Goal: Complete application form: Complete application form

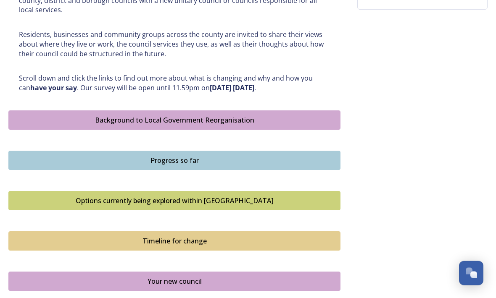
scroll to position [408, 0]
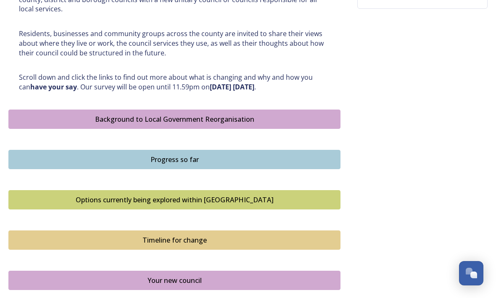
click at [138, 276] on div "Your new council" at bounding box center [174, 281] width 323 height 10
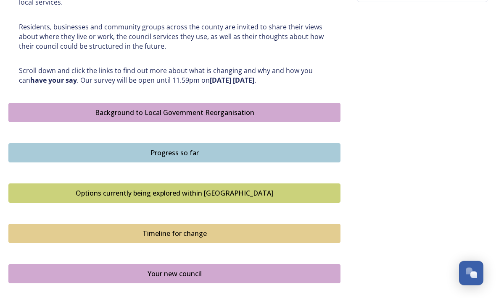
scroll to position [412, 0]
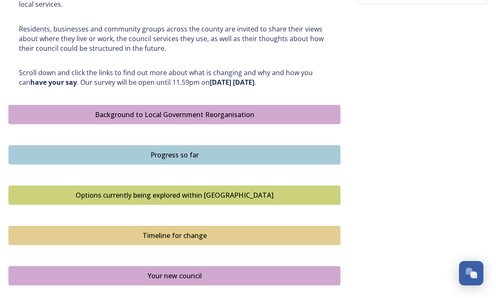
click at [198, 271] on div "Your new council" at bounding box center [174, 276] width 323 height 10
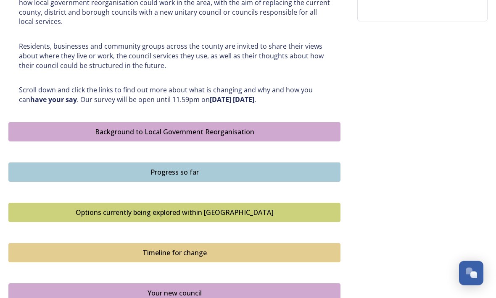
scroll to position [395, 0]
click at [200, 248] on div "Timeline for change" at bounding box center [174, 253] width 323 height 10
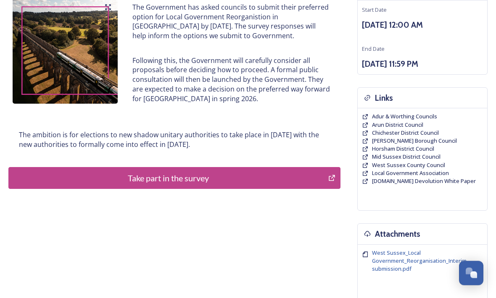
scroll to position [112, 0]
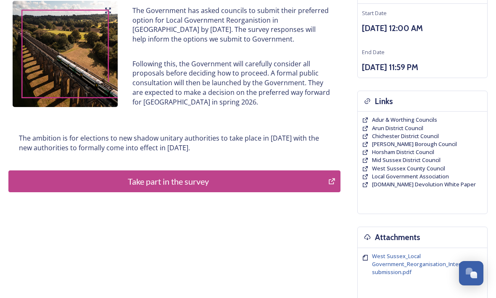
click at [260, 178] on div "Take part in the survey" at bounding box center [168, 181] width 311 height 13
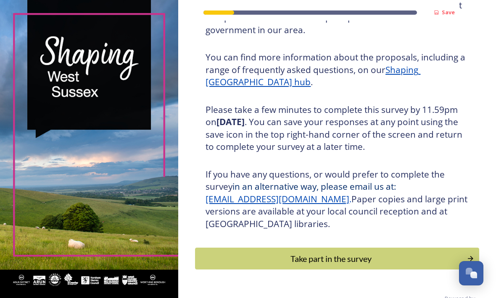
scroll to position [97, 0]
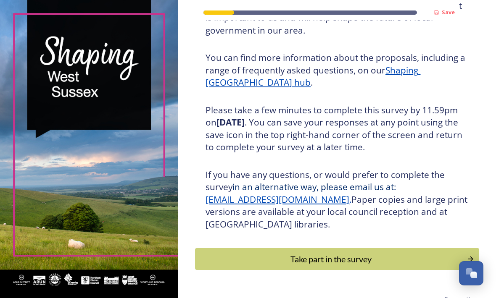
click at [361, 265] on div "Take part in the survey" at bounding box center [331, 259] width 263 height 13
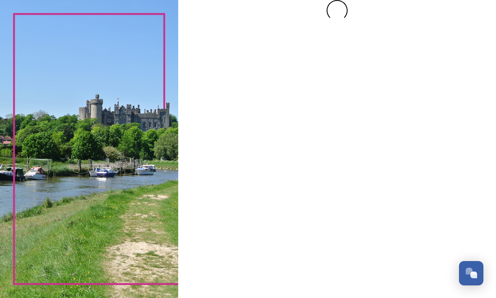
scroll to position [0, 0]
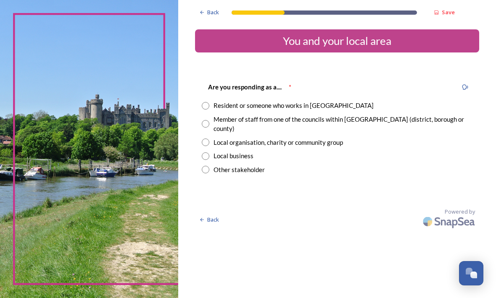
click at [209, 104] on input "radio" at bounding box center [206, 106] width 8 height 8
radio input "true"
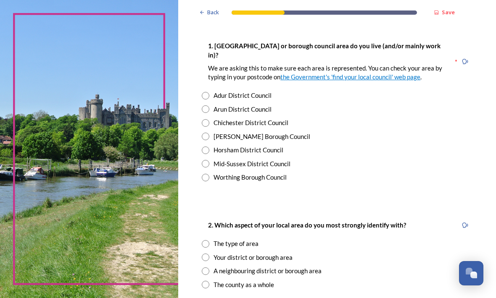
scroll to position [171, 0]
click at [230, 91] on div "Adur District Council" at bounding box center [337, 96] width 271 height 10
radio input "true"
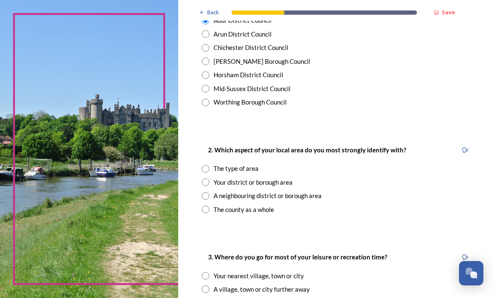
scroll to position [247, 0]
click at [209, 179] on input "radio" at bounding box center [206, 183] width 8 height 8
radio input "true"
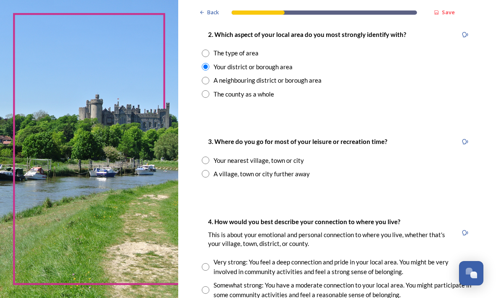
scroll to position [362, 0]
click at [229, 156] on div "Your nearest village, town or city" at bounding box center [337, 161] width 271 height 10
radio input "true"
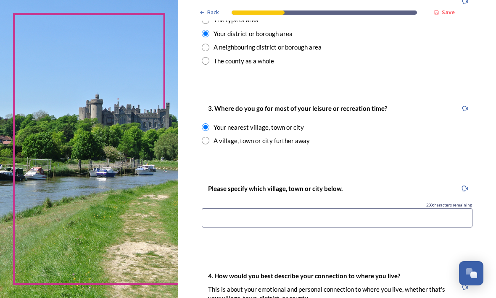
scroll to position [396, 0]
click at [282, 214] on input at bounding box center [337, 217] width 271 height 19
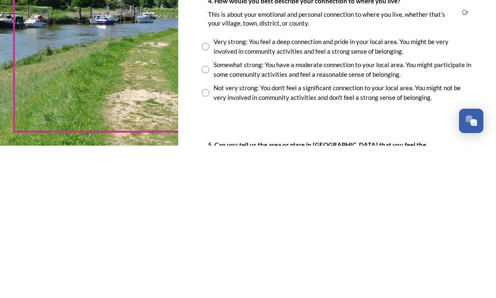
scroll to position [518, 0]
type input "Rustington"
click at [209, 219] on input "radio" at bounding box center [206, 223] width 8 height 8
radio input "true"
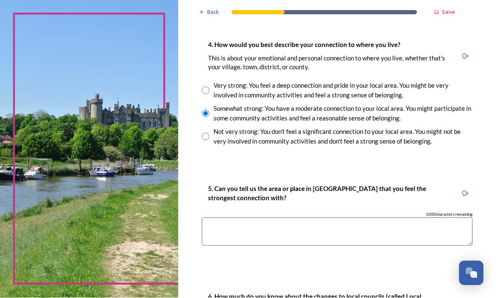
scroll to position [638, 0]
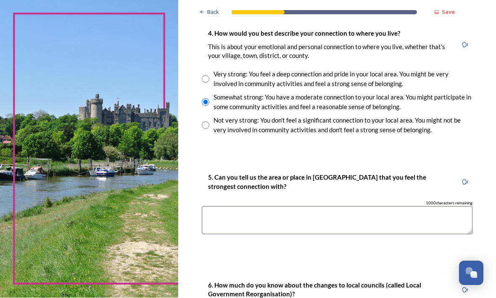
click at [258, 207] on textarea at bounding box center [337, 221] width 271 height 28
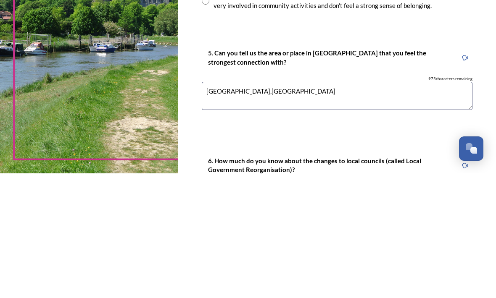
click at [260, 207] on textarea "Rustington,Littlehampton" at bounding box center [337, 221] width 271 height 28
click at [298, 207] on textarea "Rustington, litthampto,Worthing" at bounding box center [337, 221] width 271 height 28
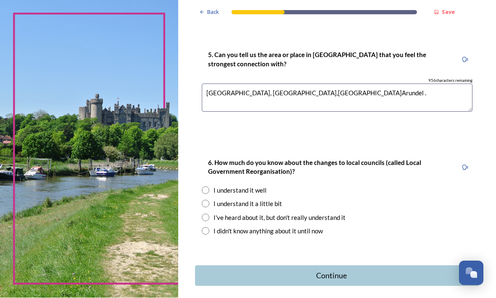
scroll to position [760, 0]
type textarea "Rustington, litthampton,Worthing.Arundel ."
click at [209, 228] on input "radio" at bounding box center [206, 232] width 8 height 8
radio input "true"
click at [344, 271] on div "Continue" at bounding box center [331, 276] width 263 height 11
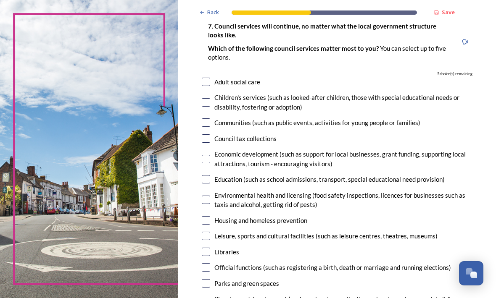
scroll to position [62, 0]
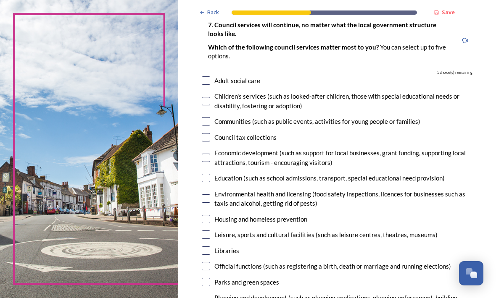
click at [235, 215] on div "Housing and homeless prevention" at bounding box center [260, 220] width 93 height 10
checkbox input "true"
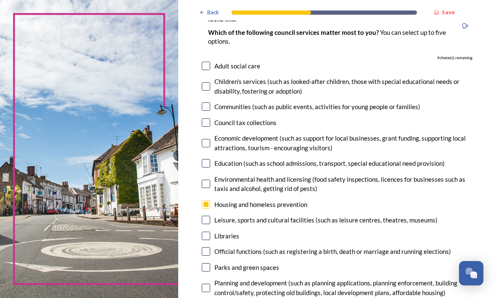
scroll to position [80, 0]
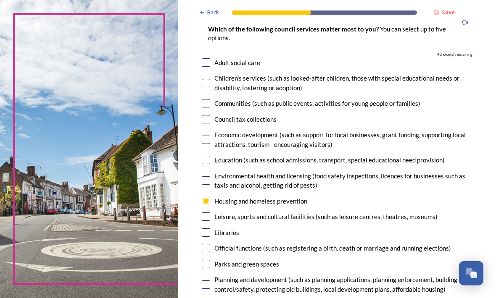
click at [210, 213] on input "checkbox" at bounding box center [206, 217] width 8 height 8
checkbox input "true"
click at [210, 232] on input "checkbox" at bounding box center [206, 233] width 8 height 8
checkbox input "true"
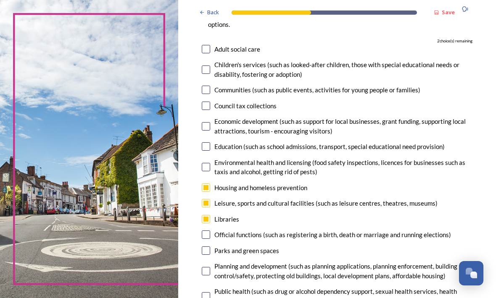
scroll to position [97, 0]
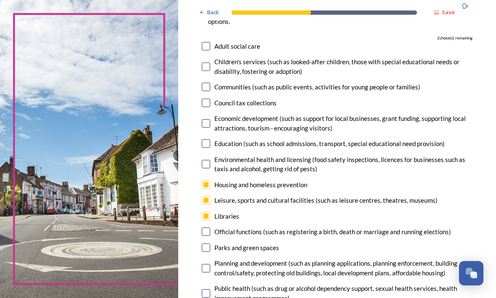
click at [210, 232] on input "checkbox" at bounding box center [206, 232] width 8 height 8
checkbox input "true"
click at [210, 244] on input "checkbox" at bounding box center [206, 248] width 8 height 8
checkbox input "true"
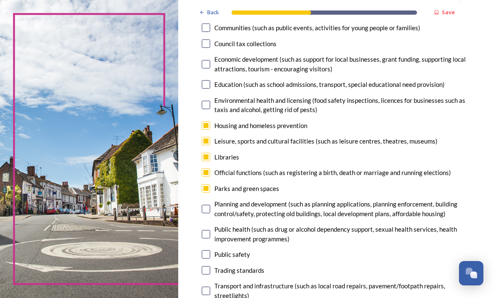
scroll to position [156, 0]
click at [210, 208] on input "checkbox" at bounding box center [206, 209] width 8 height 8
click at [210, 213] on input "checkbox" at bounding box center [206, 209] width 8 height 8
checkbox input "false"
click at [237, 211] on div "Planning and development (such as planning applications, planning enforcement, …" at bounding box center [343, 208] width 258 height 19
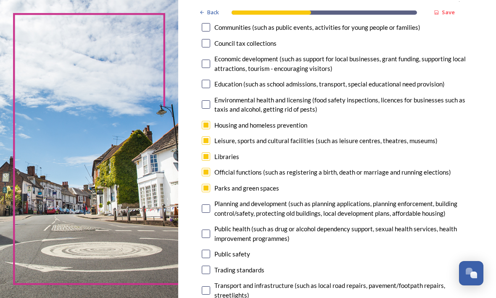
click at [237, 211] on div "Planning and development (such as planning applications, planning enforcement, …" at bounding box center [343, 208] width 258 height 19
click at [210, 256] on input "checkbox" at bounding box center [206, 254] width 8 height 8
checkbox input "false"
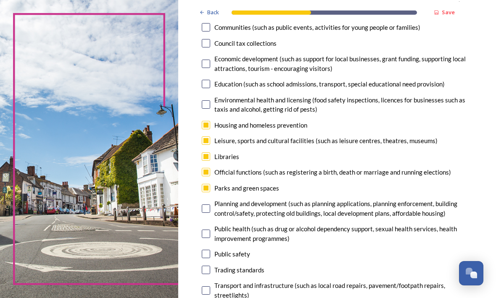
click at [210, 184] on input "checkbox" at bounding box center [206, 188] width 8 height 8
checkbox input "false"
click at [210, 208] on input "checkbox" at bounding box center [206, 209] width 8 height 8
checkbox input "true"
click at [210, 186] on input "checkbox" at bounding box center [206, 188] width 8 height 8
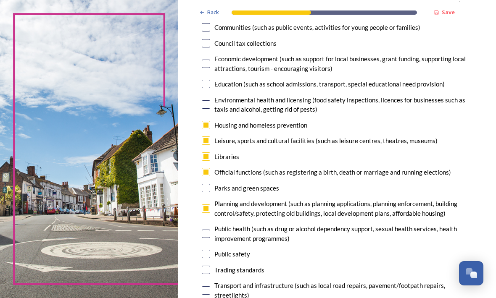
checkbox input "false"
click at [232, 184] on div "Parks and green spaces" at bounding box center [337, 189] width 271 height 10
click at [210, 207] on input "checkbox" at bounding box center [206, 209] width 8 height 8
checkbox input "false"
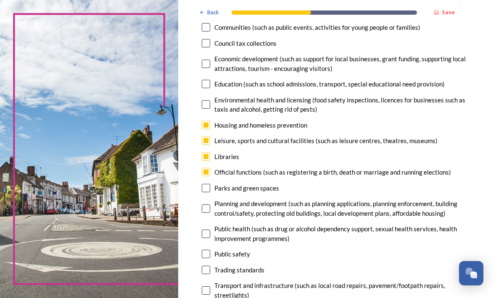
click at [210, 186] on input "checkbox" at bounding box center [206, 188] width 8 height 8
checkbox input "true"
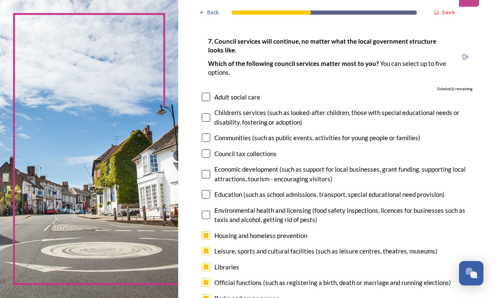
scroll to position [45, 0]
click at [233, 247] on div "Leisure, sports and cultural facilities (such as leisure centres, theatres, mus…" at bounding box center [337, 252] width 271 height 10
checkbox input "false"
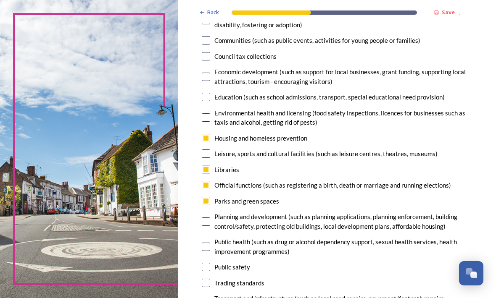
scroll to position [143, 0]
click at [210, 181] on input "checkbox" at bounding box center [206, 185] width 8 height 8
checkbox input "false"
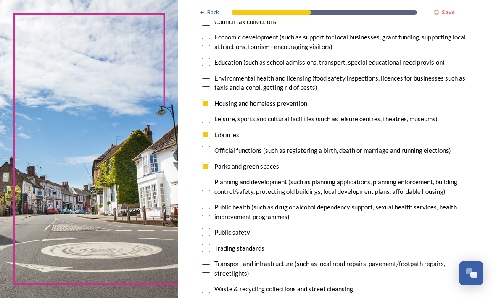
scroll to position [179, 0]
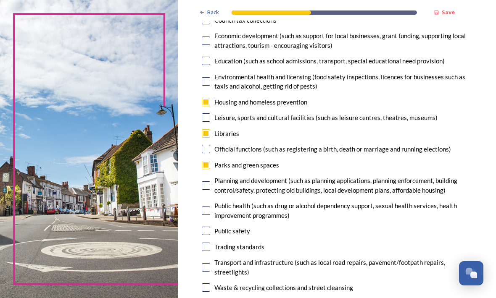
click at [210, 215] on input "checkbox" at bounding box center [206, 211] width 8 height 8
checkbox input "true"
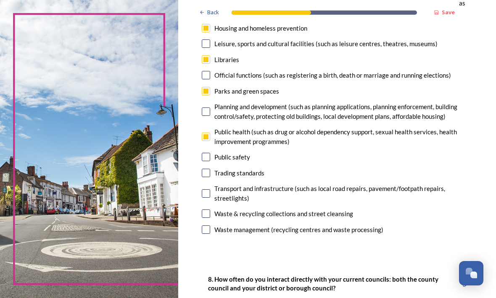
scroll to position [253, 0]
click at [210, 216] on input "checkbox" at bounding box center [206, 214] width 8 height 8
checkbox input "true"
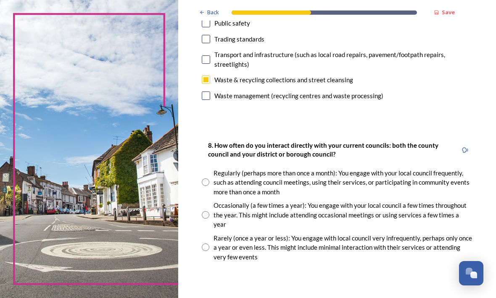
scroll to position [388, 0]
click at [223, 223] on div "Occasionally (a few times a year): You engage with your local council a few tim…" at bounding box center [337, 214] width 271 height 29
radio input "true"
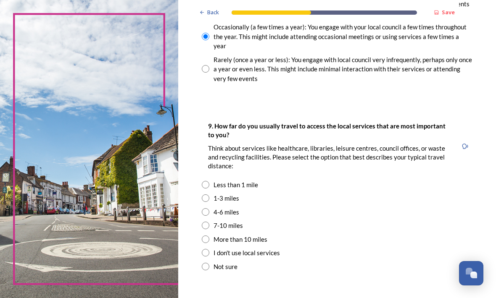
scroll to position [566, 0]
click at [209, 229] on input "radio" at bounding box center [206, 226] width 8 height 8
radio input "true"
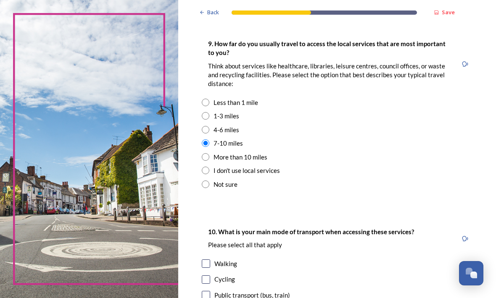
scroll to position [648, 0]
click at [258, 104] on div "Less than 1 mile" at bounding box center [236, 103] width 45 height 10
click at [229, 113] on div "1-3 miles" at bounding box center [337, 117] width 271 height 10
radio input "false"
radio input "true"
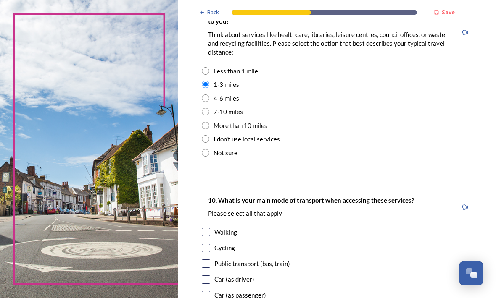
scroll to position [681, 0]
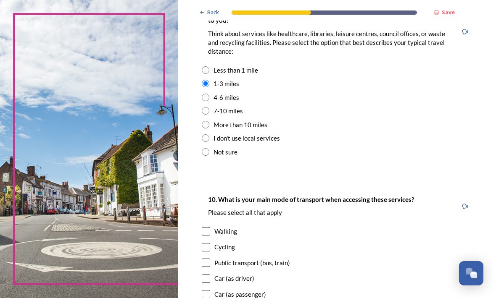
click at [210, 275] on input "checkbox" at bounding box center [206, 279] width 8 height 8
checkbox input "true"
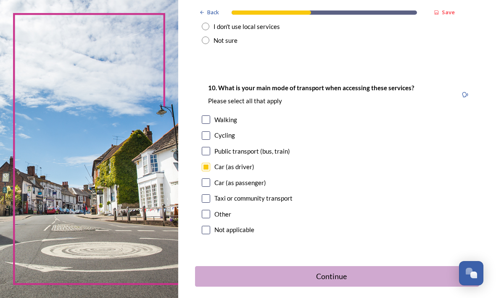
scroll to position [793, 0]
click at [210, 121] on input "checkbox" at bounding box center [206, 120] width 8 height 8
checkbox input "true"
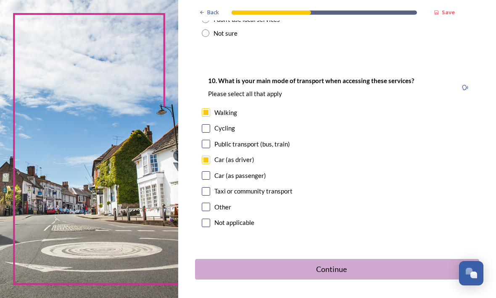
scroll to position [799, 0]
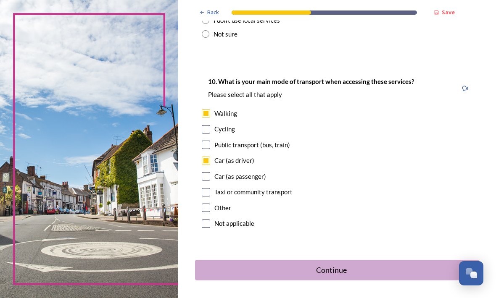
click at [347, 270] on div "Continue" at bounding box center [331, 270] width 263 height 11
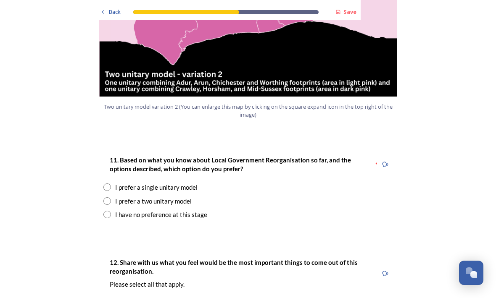
scroll to position [1021, 0]
click at [110, 198] on input "radio" at bounding box center [107, 202] width 8 height 8
radio input "true"
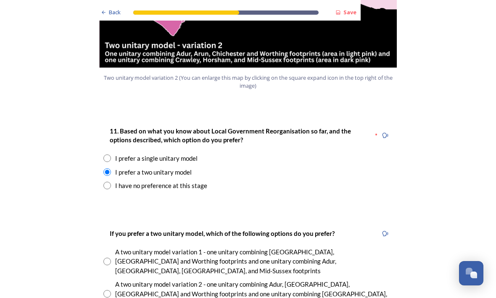
scroll to position [1050, 0]
click at [111, 258] on input "radio" at bounding box center [107, 262] width 8 height 8
radio input "true"
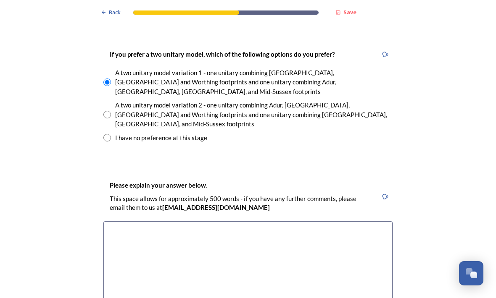
scroll to position [1229, 0]
click at [136, 222] on textarea at bounding box center [247, 269] width 289 height 95
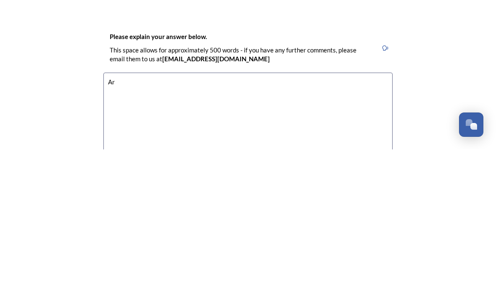
type textarea "A"
type textarea "V"
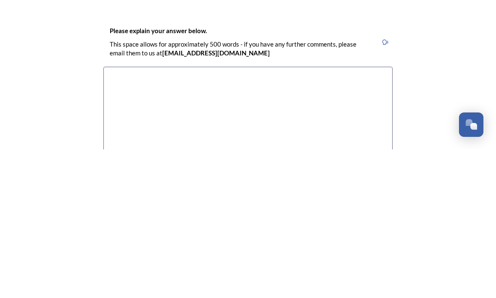
scroll to position [1235, 0]
type textarea "T"
type textarea "Local government needs to be rooted in"
